Goal: Find specific page/section: Find specific page/section

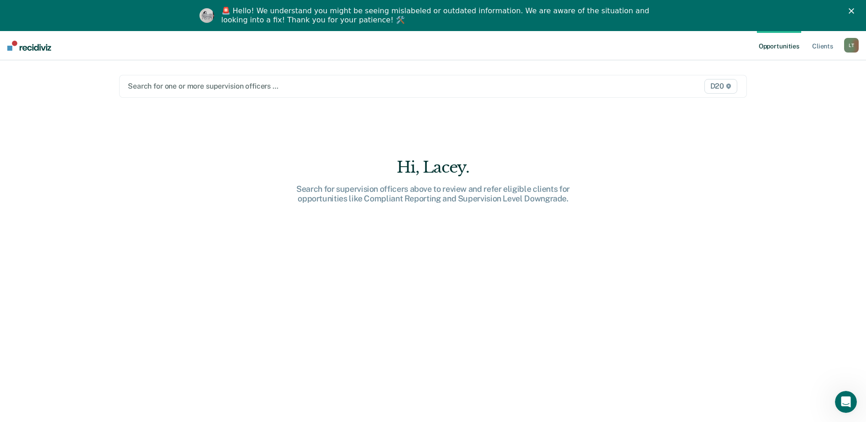
click at [175, 84] on div at bounding box center [341, 86] width 427 height 11
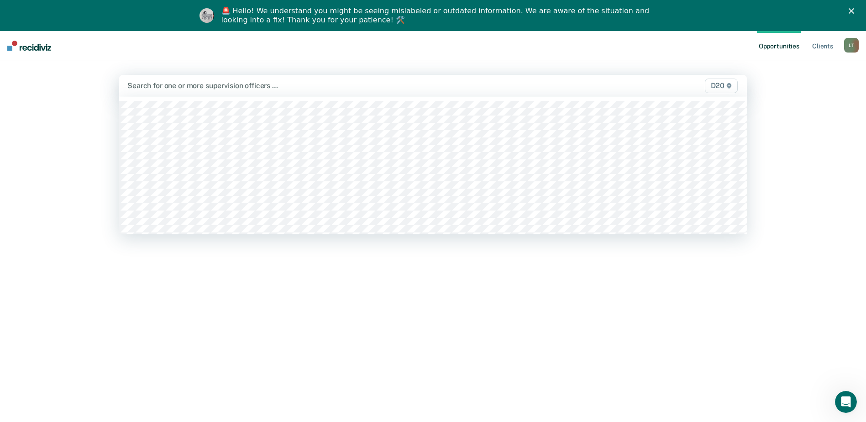
click at [175, 84] on div at bounding box center [340, 85] width 427 height 11
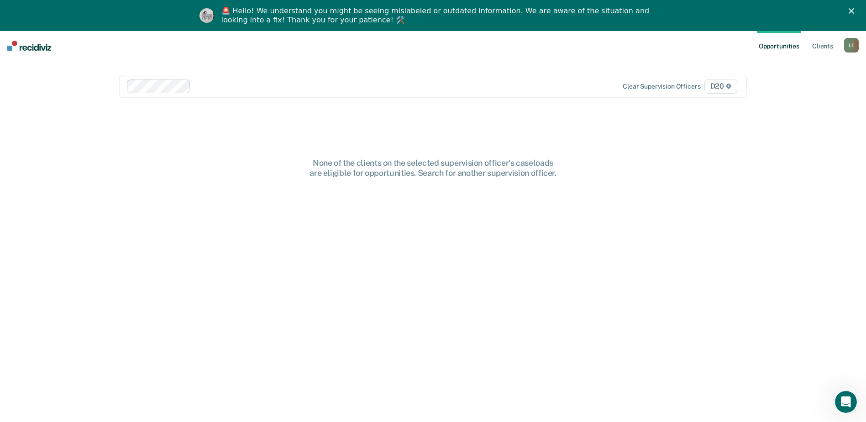
click at [200, 152] on div "None of the clients on the selected supervision officer's caseloads are eligibl…" at bounding box center [433, 269] width 628 height 320
click at [394, 164] on div "None of the clients on the selected supervision officer's caseloads are eligibl…" at bounding box center [433, 168] width 292 height 20
click at [650, 127] on div "None of the clients on the selected supervision officer's caseloads are eligibl…" at bounding box center [433, 269] width 628 height 320
